Goal: Task Accomplishment & Management: Use online tool/utility

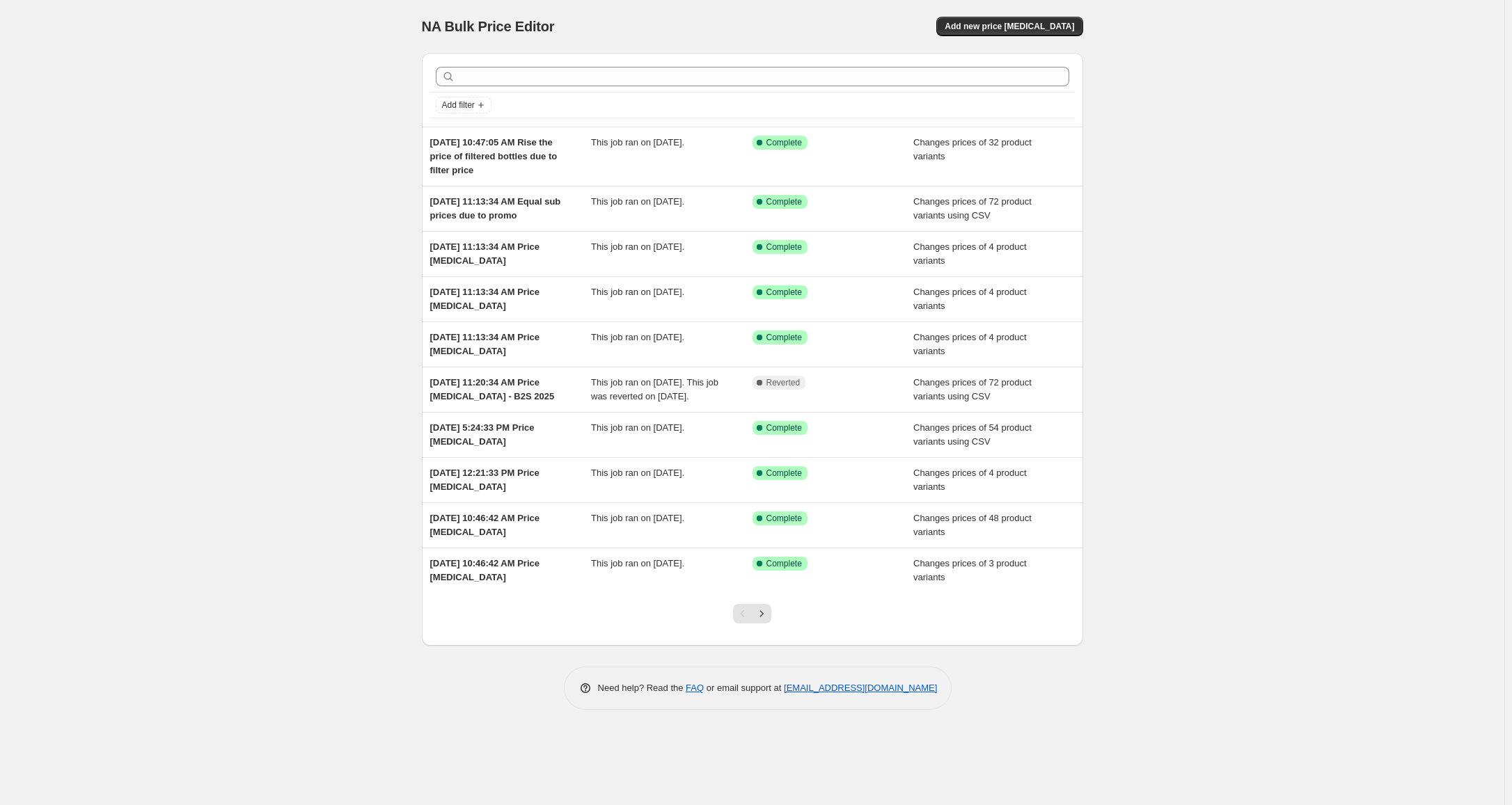
click at [1189, 110] on div "NA Bulk Price Editor. This page is ready NA Bulk Price Editor Add new price [ME…" at bounding box center [752, 402] width 1504 height 805
click at [1013, 31] on span "Add new price [MEDICAL_DATA]" at bounding box center [1009, 26] width 129 height 11
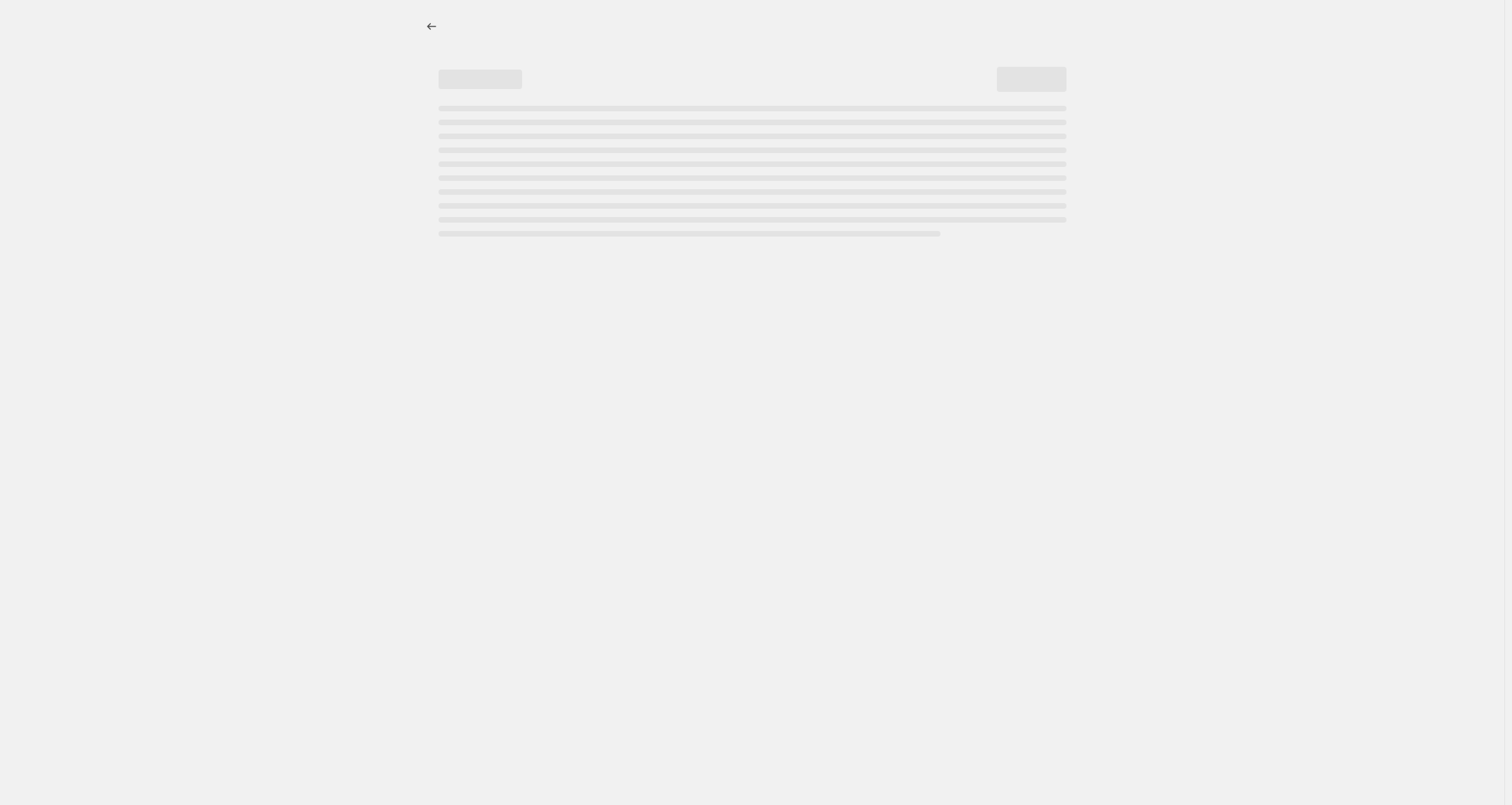
select select "percentage"
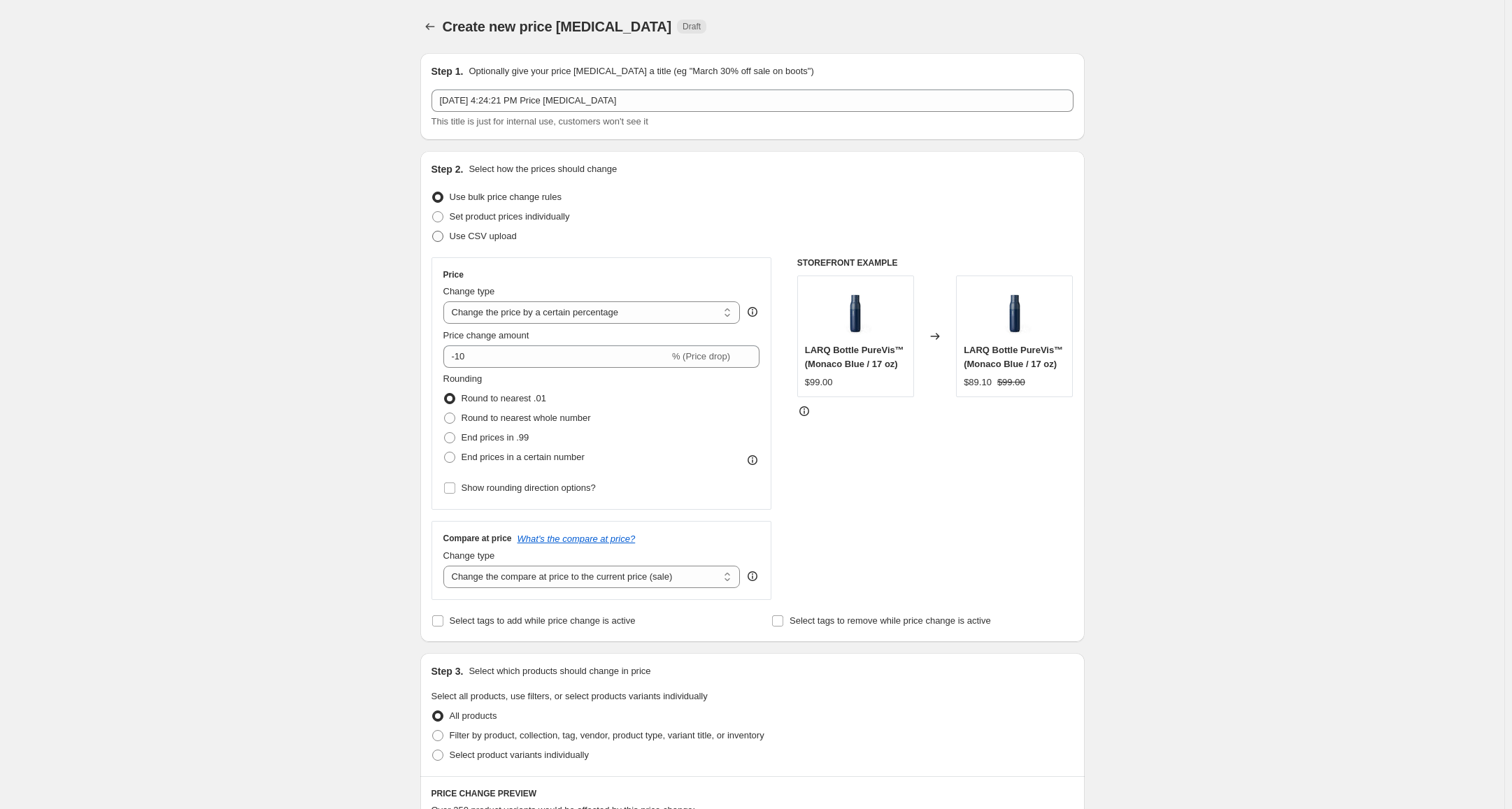
click at [493, 237] on span "Use CSV upload" at bounding box center [483, 236] width 67 height 10
click at [433, 231] on input "Use CSV upload" at bounding box center [432, 231] width 1 height 1
radio input "true"
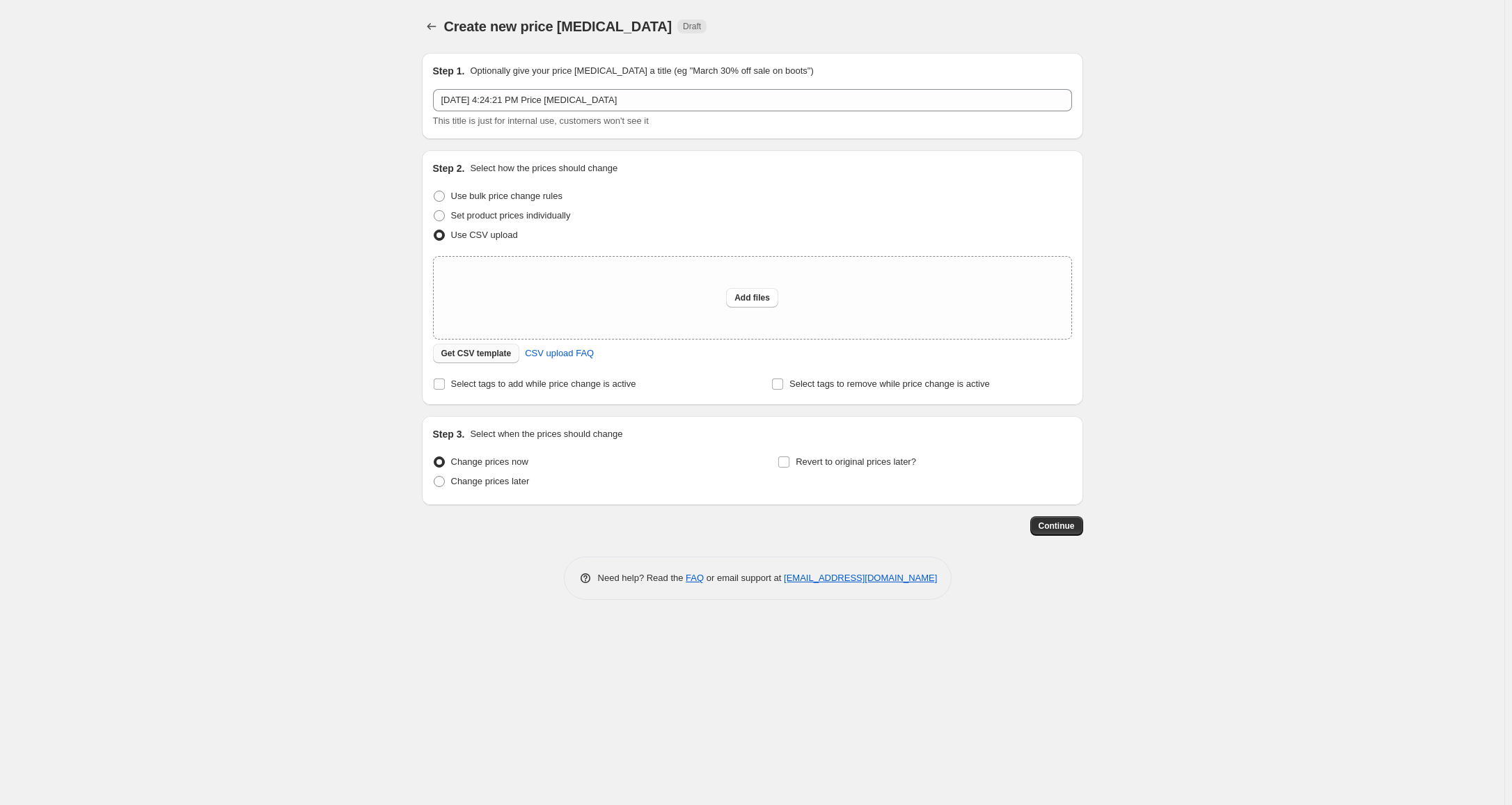
click at [472, 352] on span "Get CSV template" at bounding box center [477, 353] width 70 height 11
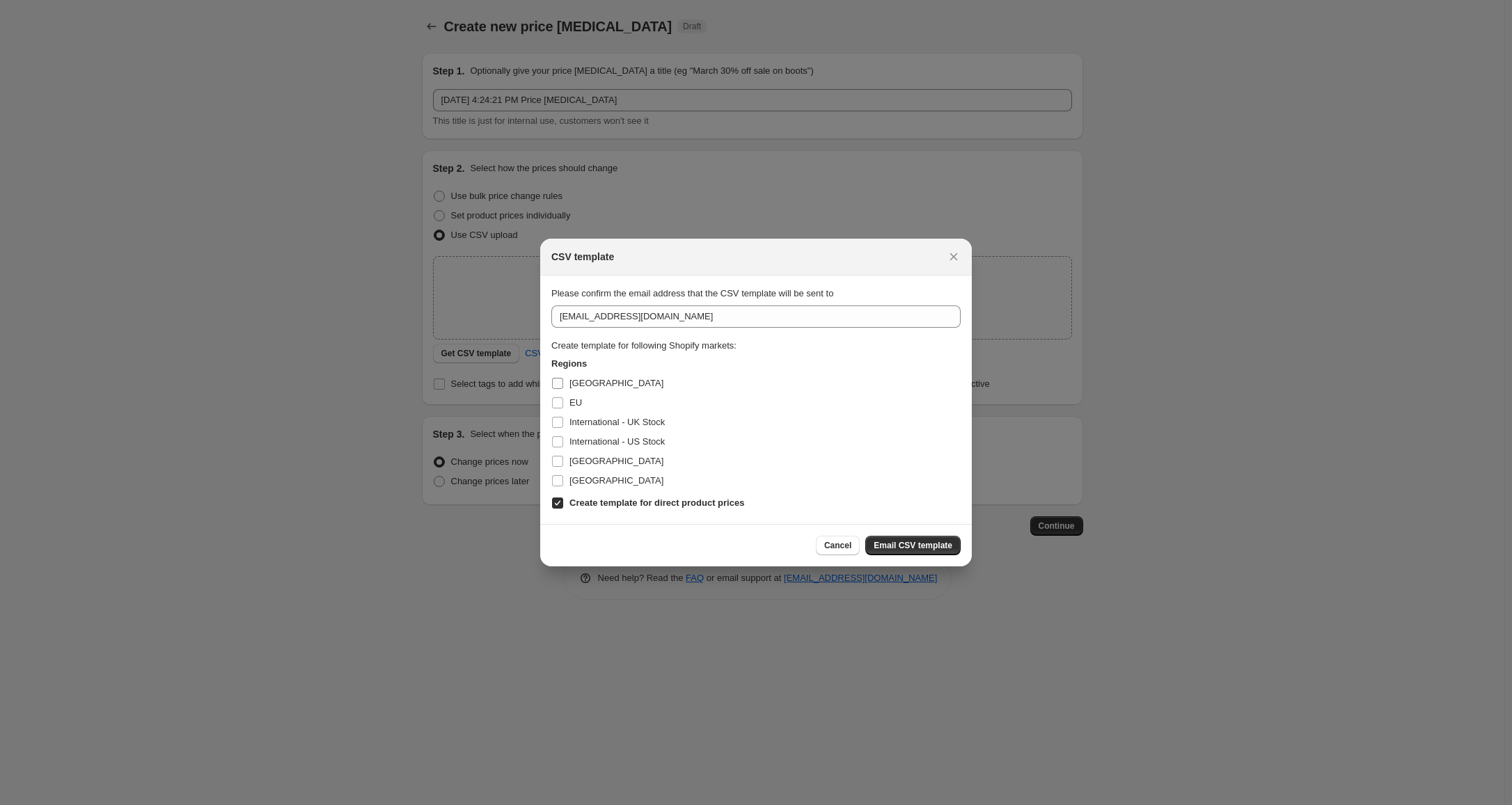
click at [588, 386] on span "[GEOGRAPHIC_DATA]" at bounding box center [617, 383] width 94 height 10
click at [563, 386] on input "[GEOGRAPHIC_DATA]" at bounding box center [557, 383] width 11 height 11
checkbox input "true"
click at [559, 402] on input "EU" at bounding box center [557, 403] width 11 height 11
checkbox input "true"
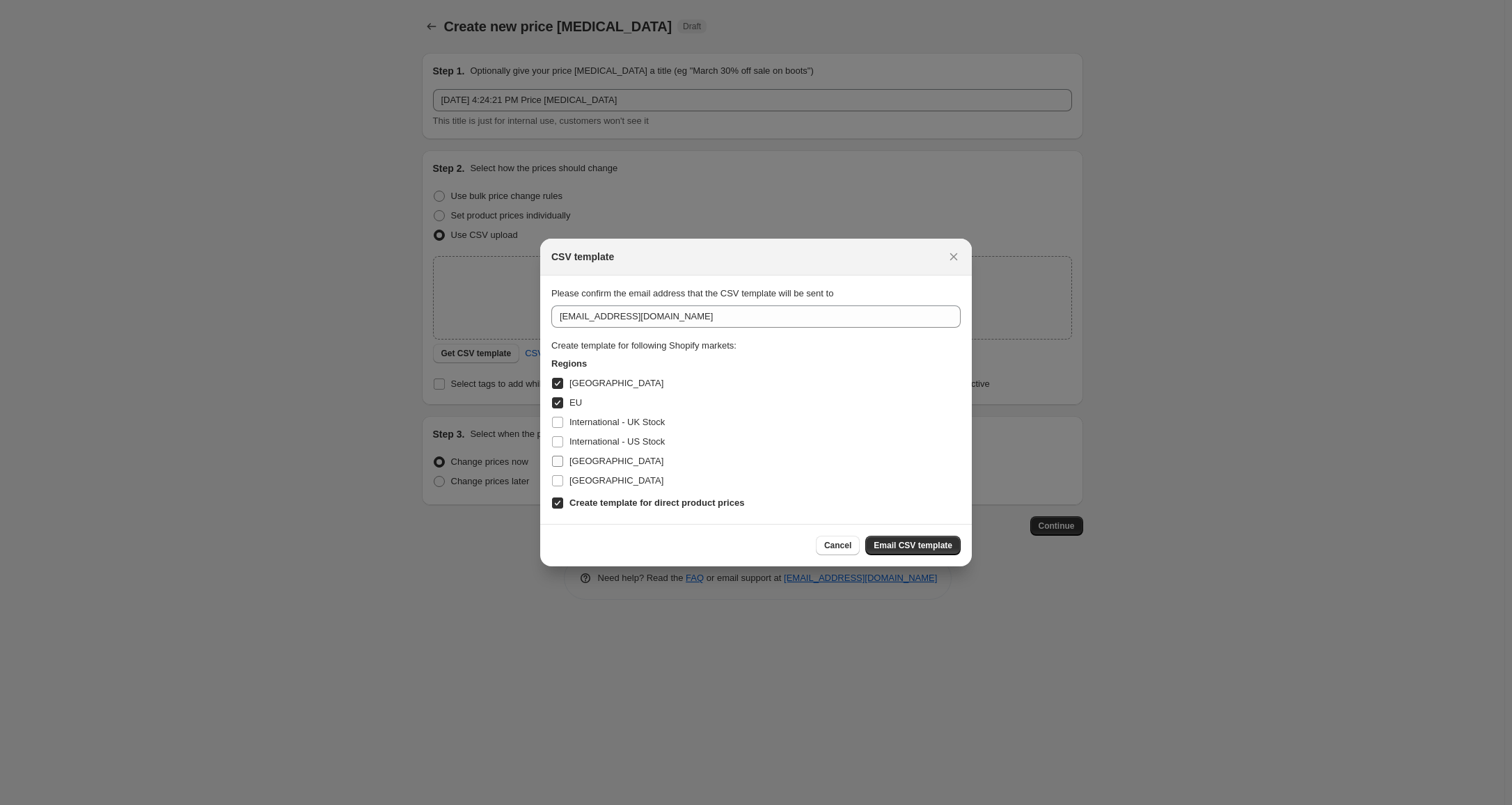
click at [568, 462] on label "[GEOGRAPHIC_DATA]" at bounding box center [607, 461] width 112 height 20
click at [563, 462] on input "[GEOGRAPHIC_DATA]" at bounding box center [557, 461] width 11 height 11
checkbox input "true"
click at [925, 543] on span "Email CSV template" at bounding box center [913, 545] width 79 height 11
